Goal: Information Seeking & Learning: Understand process/instructions

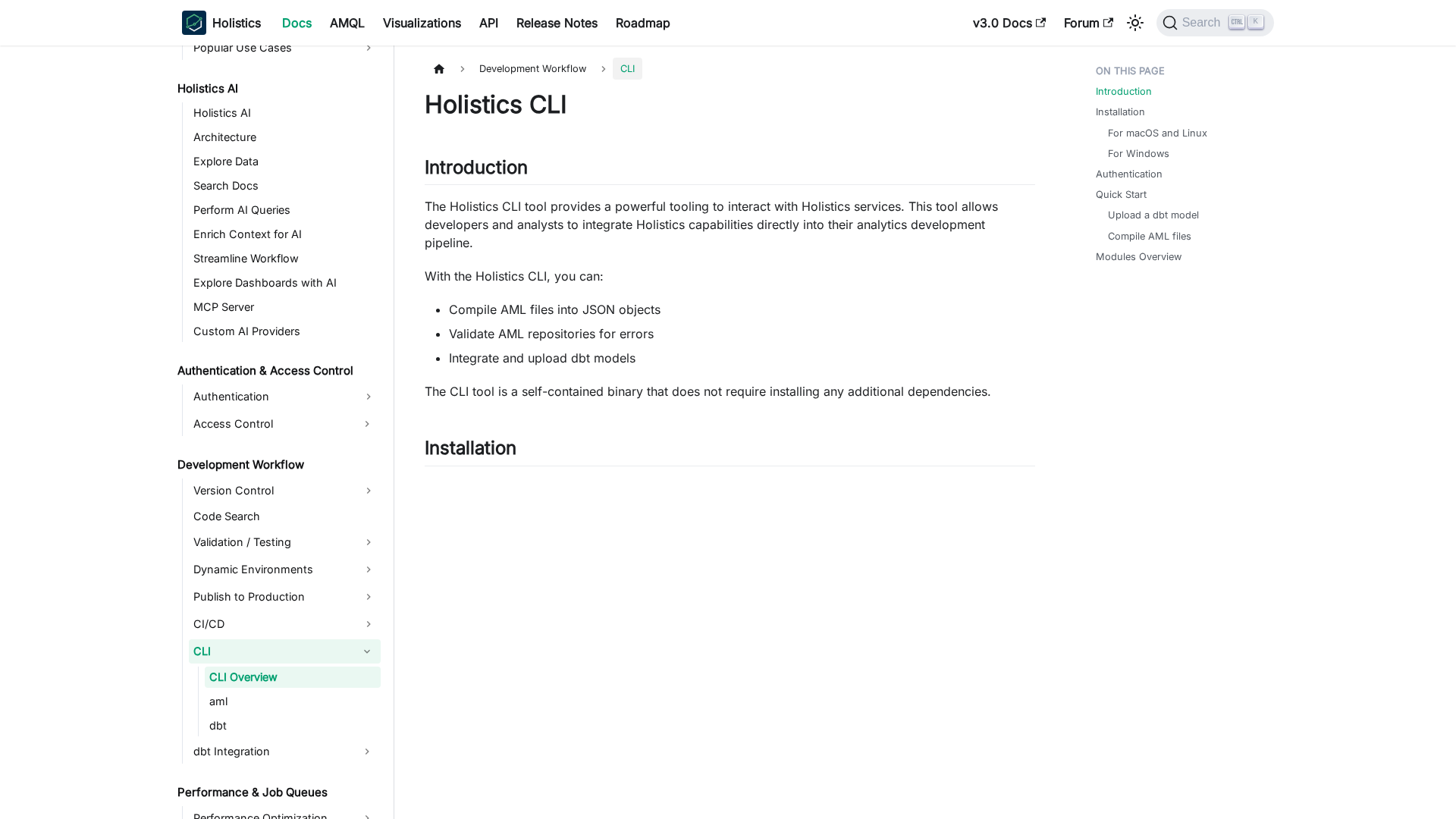
scroll to position [774, 0]
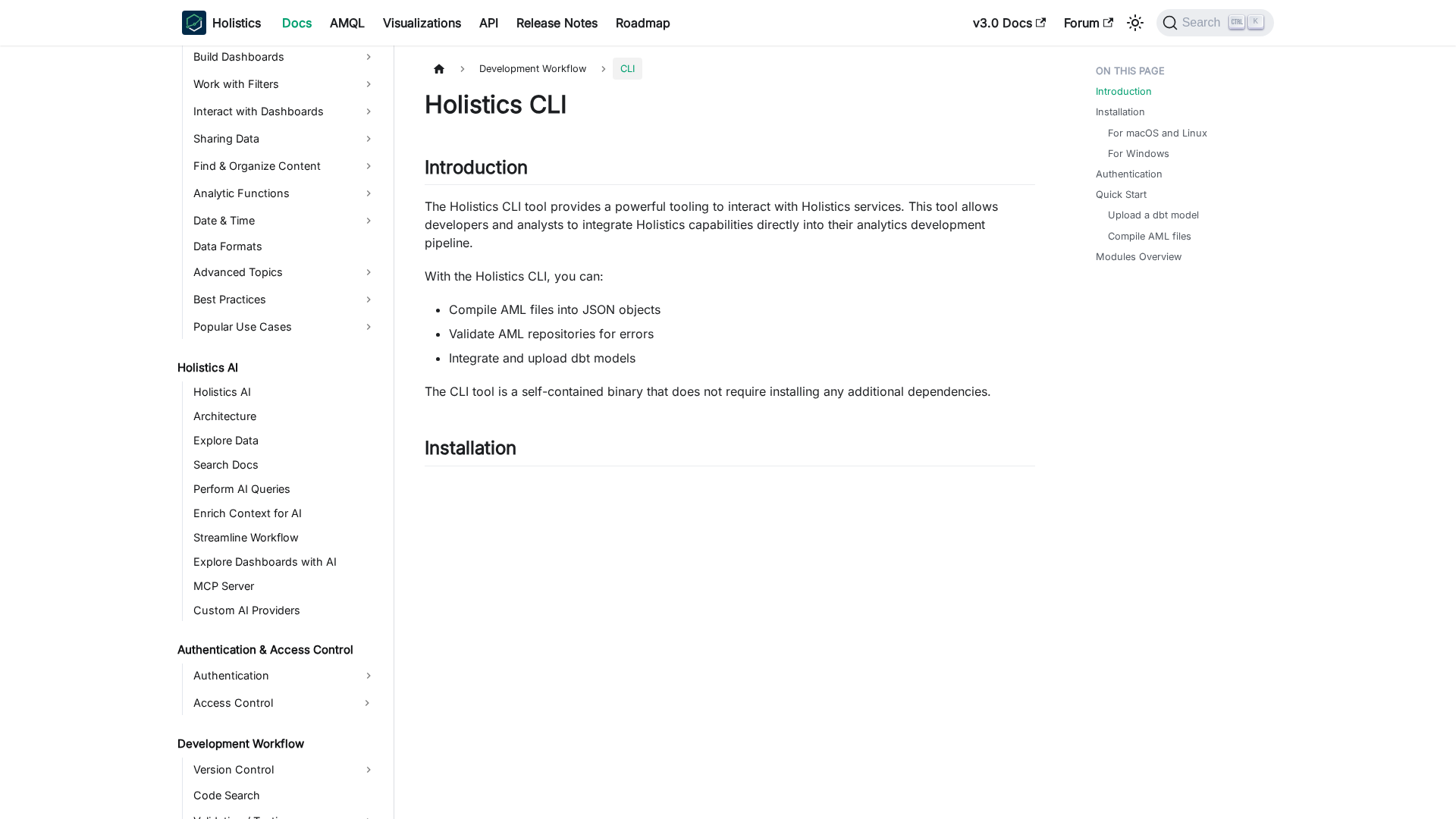
scroll to position [774, 0]
